Goal: Information Seeking & Learning: Learn about a topic

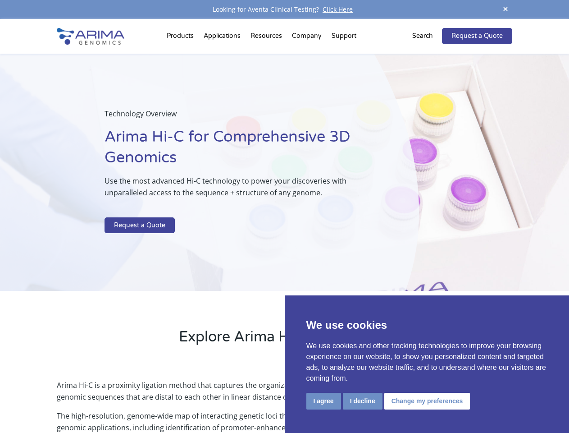
click at [284, 216] on p at bounding box center [239, 212] width 269 height 12
click at [324, 401] on button "I agree" at bounding box center [323, 401] width 35 height 17
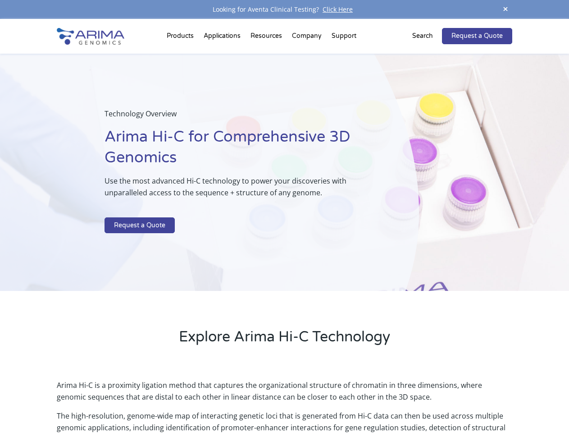
click at [362, 401] on p "Arima Hi-C is a proximity ligation method that captures the organizational stru…" at bounding box center [284, 394] width 455 height 31
click at [426, 401] on p "Arima Hi-C is a proximity ligation method that captures the organizational stru…" at bounding box center [284, 394] width 455 height 31
click at [506, 9] on span at bounding box center [506, 10] width 14 height 12
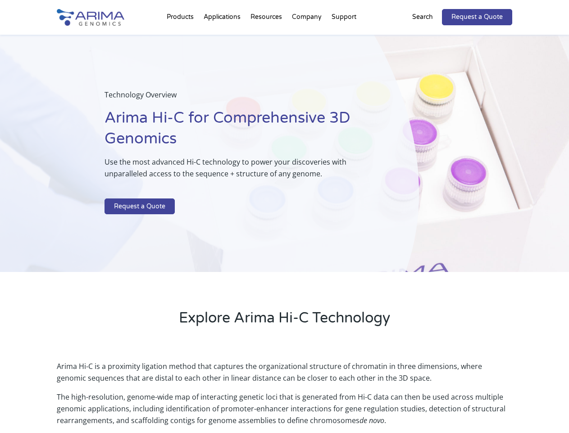
click at [284, 226] on div "Technology Overview Arima Hi-C for Comprehensive 3D Genomics Use the most advan…" at bounding box center [209, 154] width 419 height 238
click at [182, 38] on div "Technology Overview Arima Hi-C for Comprehensive 3D Genomics Use the most advan…" at bounding box center [209, 154] width 419 height 238
click at [267, 38] on div "Technology Overview Arima Hi-C for Comprehensive 3D Genomics Use the most advan…" at bounding box center [209, 154] width 419 height 238
click at [307, 38] on div "Technology Overview Arima Hi-C for Comprehensive 3D Genomics Use the most advan…" at bounding box center [209, 154] width 419 height 238
click at [344, 38] on div "Technology Overview Arima Hi-C for Comprehensive 3D Genomics Use the most advan…" at bounding box center [209, 154] width 419 height 238
